Goal: Transaction & Acquisition: Purchase product/service

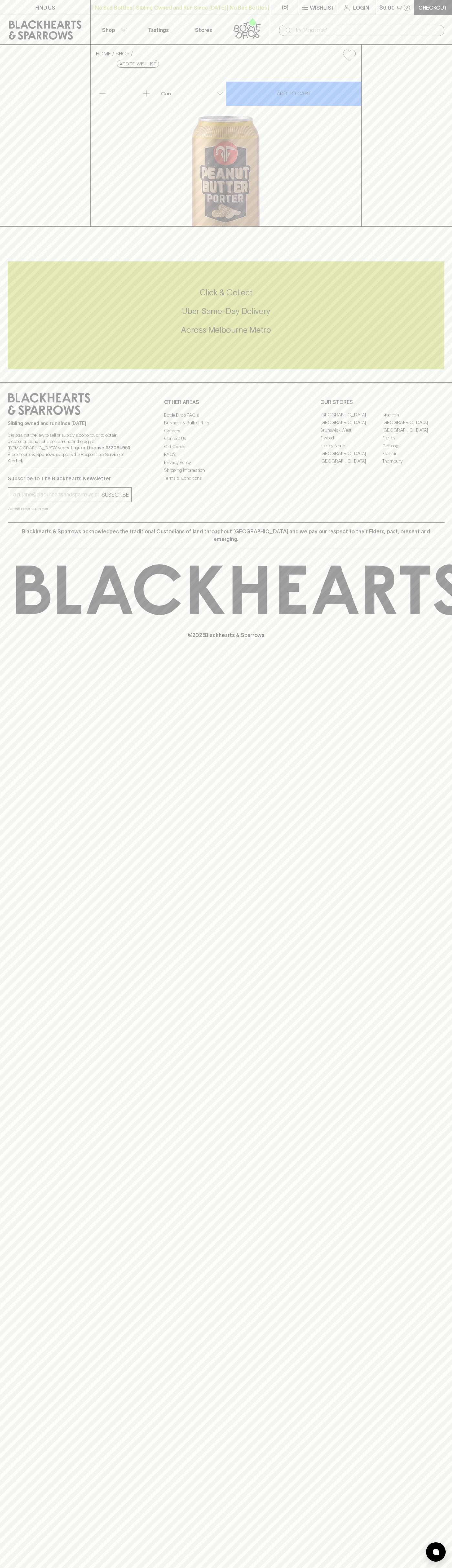
click at [451, 10] on link "Checkout" at bounding box center [433, 7] width 38 height 15
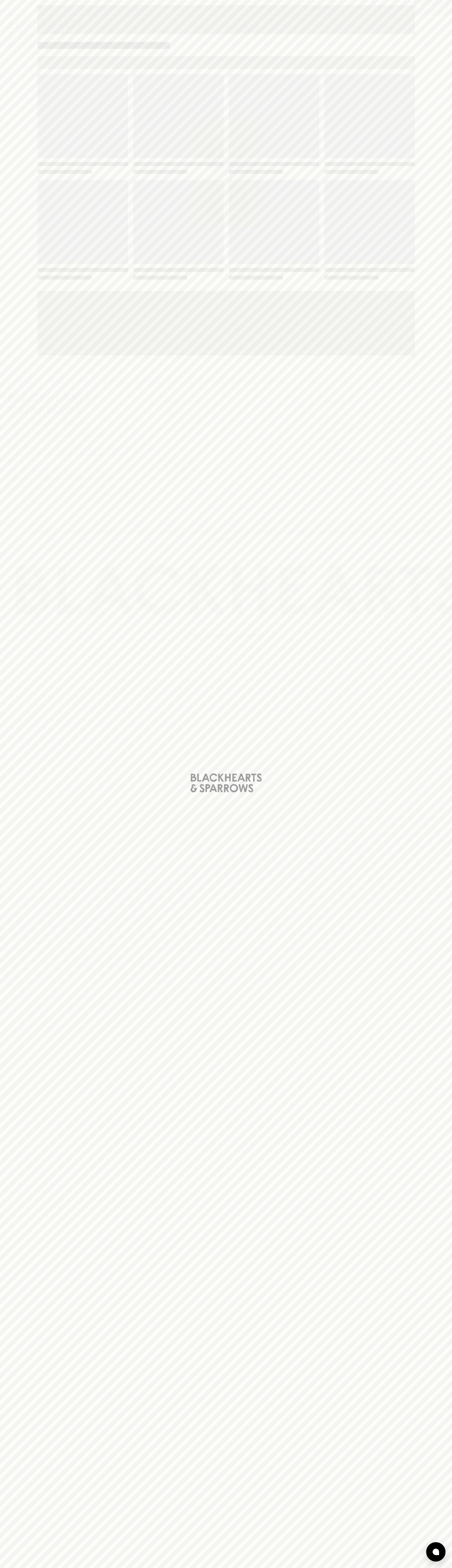
click at [440, 1152] on div "Loading" at bounding box center [226, 784] width 452 height 1568
click at [124, 1567] on html "FIND US | No Bad Bottles | Sibling Owned and Run Since [DATE] | No Bad Bottles …" at bounding box center [226, 784] width 452 height 1568
click at [12, 237] on div "Loading" at bounding box center [226, 784] width 452 height 1568
